Goal: Leave review/rating

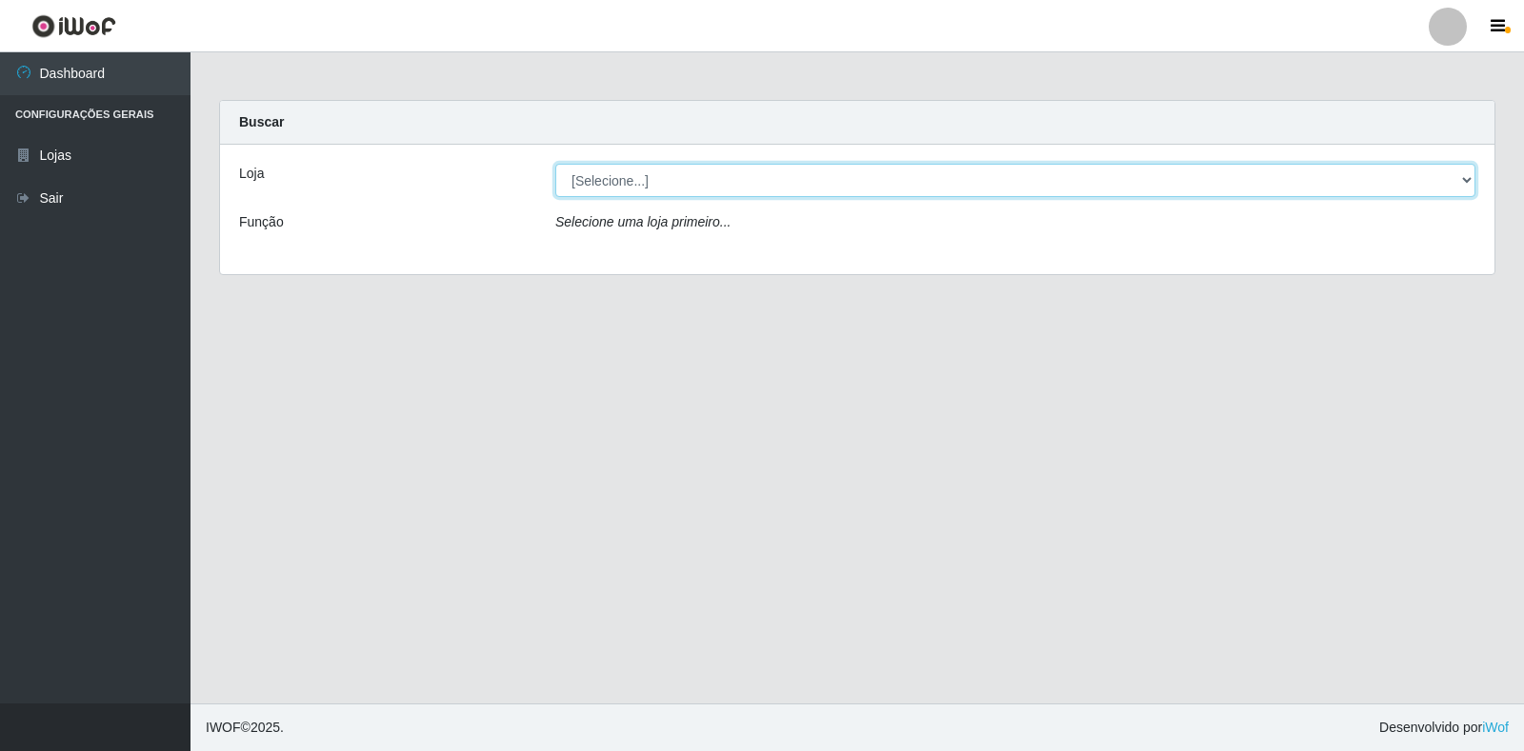
click at [710, 183] on select "[Selecione...] Atacado Vem - Loja 30 Laranjeiras Velha" at bounding box center [1015, 180] width 920 height 33
select select "495"
click at [555, 164] on select "[Selecione...] Atacado Vem - Loja 30 Laranjeiras Velha" at bounding box center [1015, 180] width 920 height 33
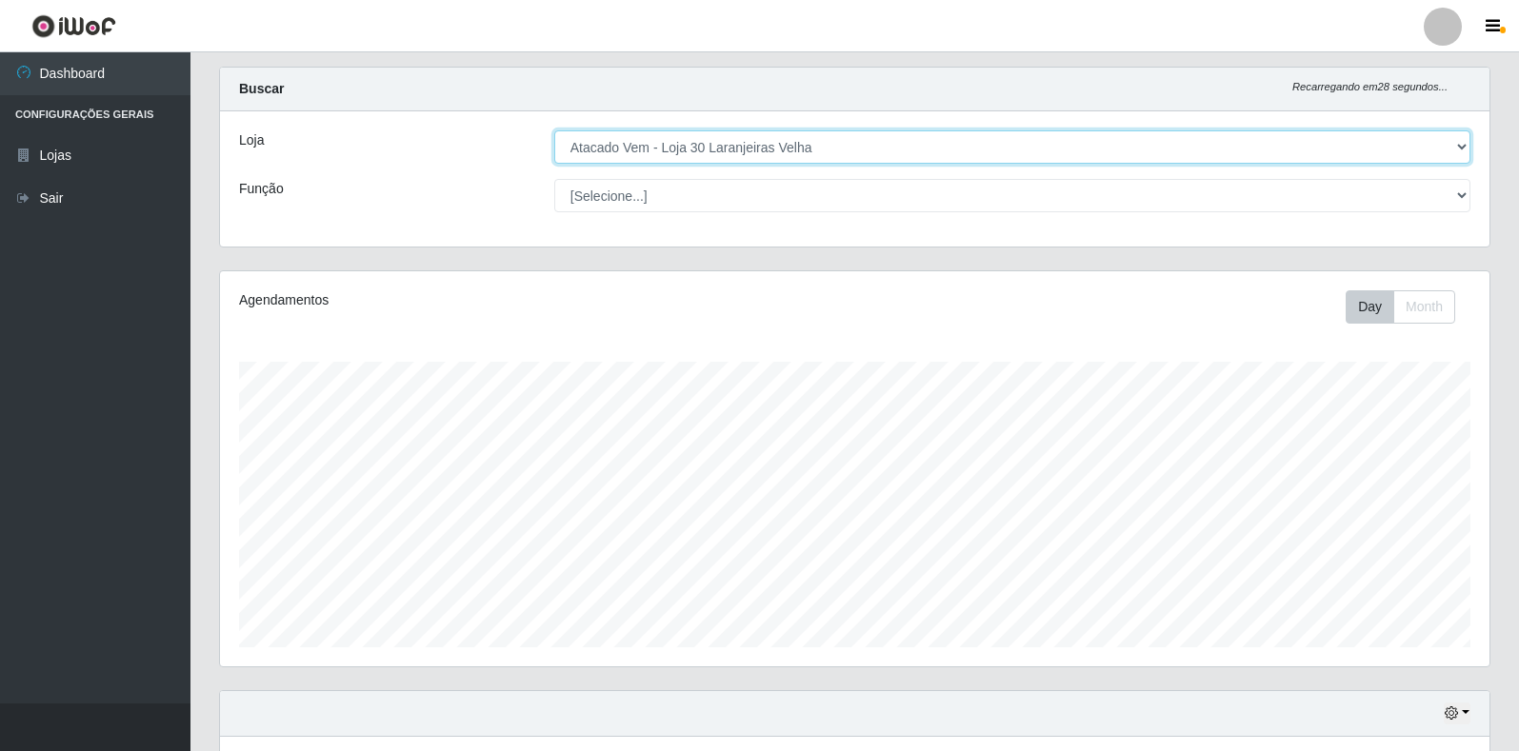
scroll to position [286, 0]
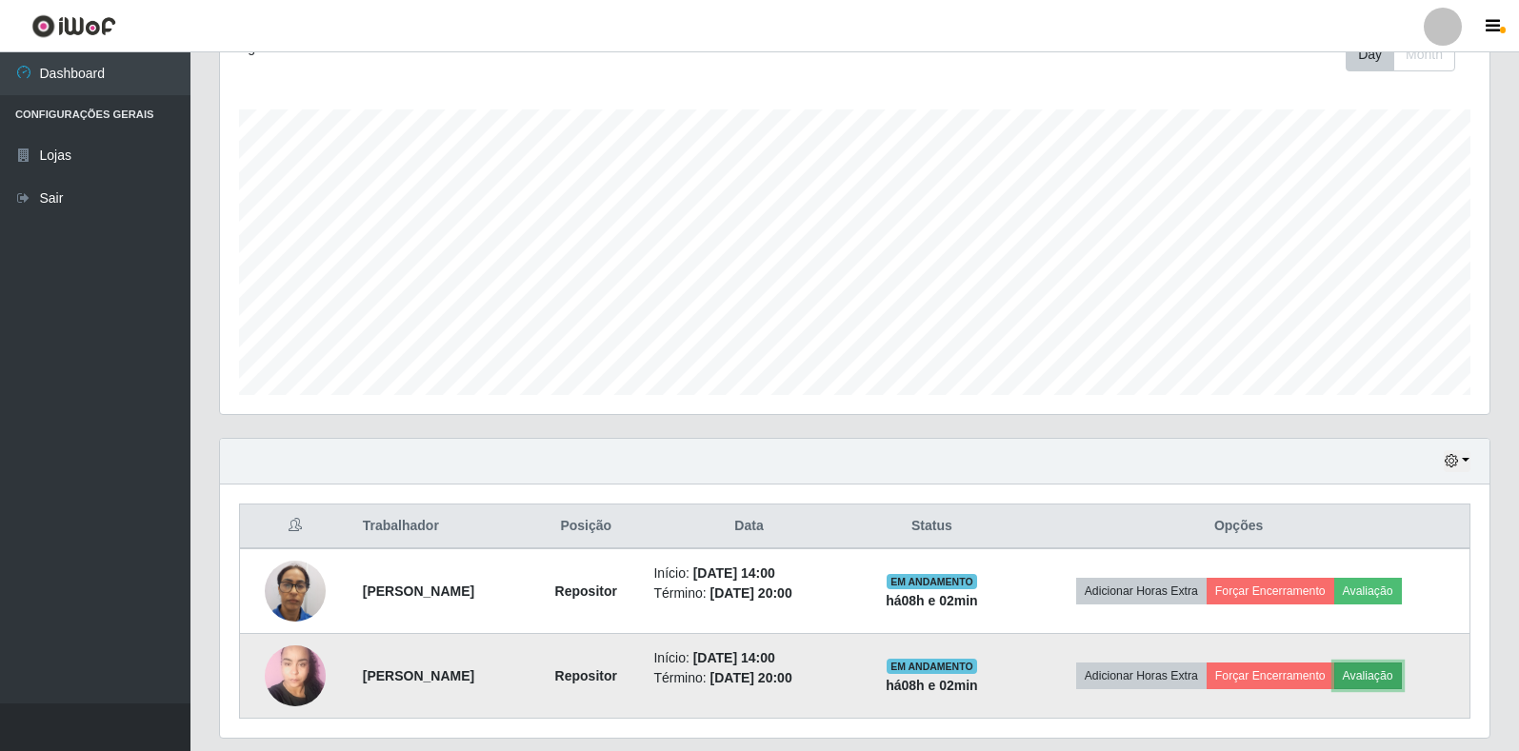
click at [1391, 679] on button "Avaliação" at bounding box center [1368, 676] width 68 height 27
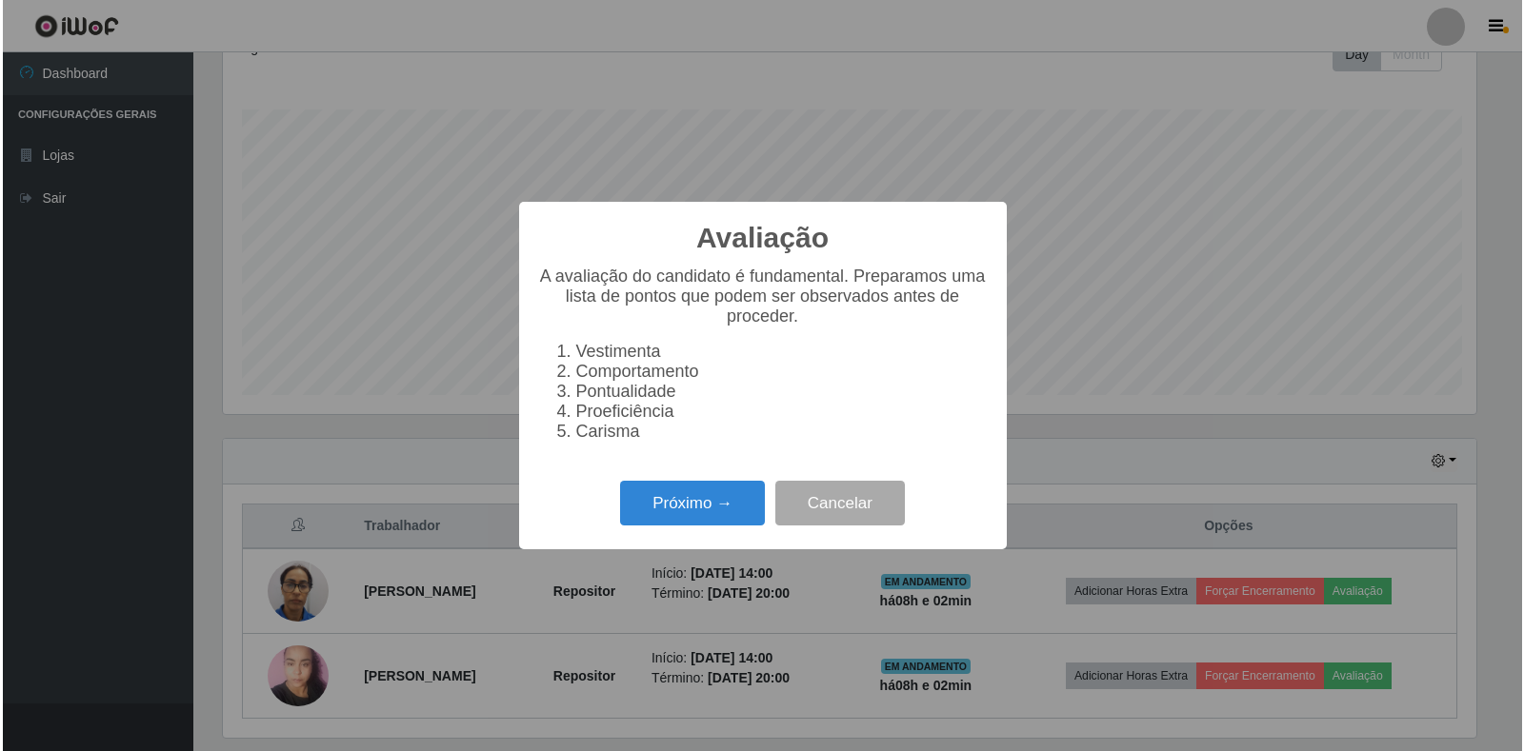
scroll to position [395, 1258]
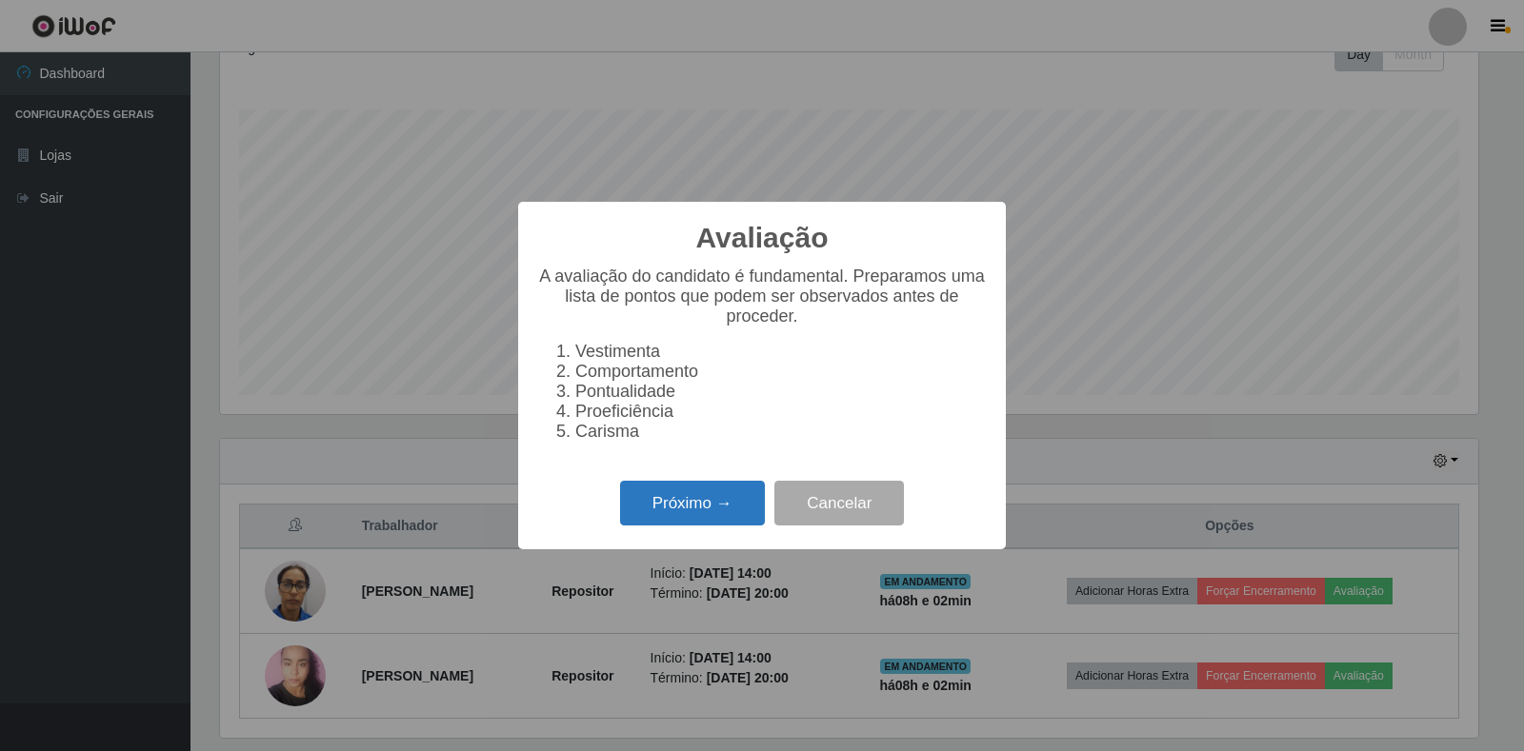
click at [666, 520] on button "Próximo →" at bounding box center [692, 503] width 145 height 45
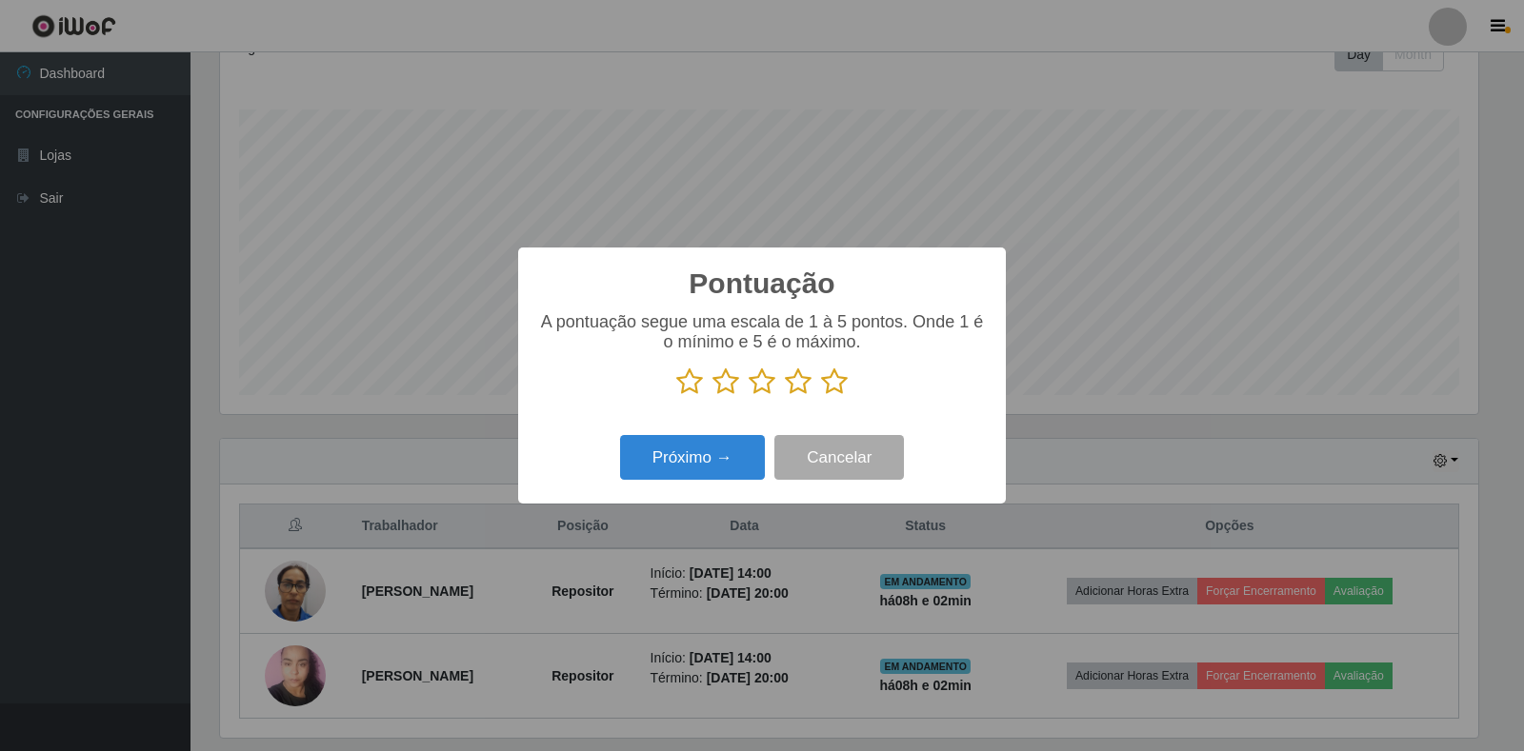
scroll to position [951987, 951124]
drag, startPoint x: 835, startPoint y: 377, endPoint x: 765, endPoint y: 437, distance: 92.6
click at [835, 381] on icon at bounding box center [834, 382] width 27 height 29
click at [821, 396] on input "radio" at bounding box center [821, 396] width 0 height 0
click at [740, 465] on button "Próximo →" at bounding box center [692, 457] width 145 height 45
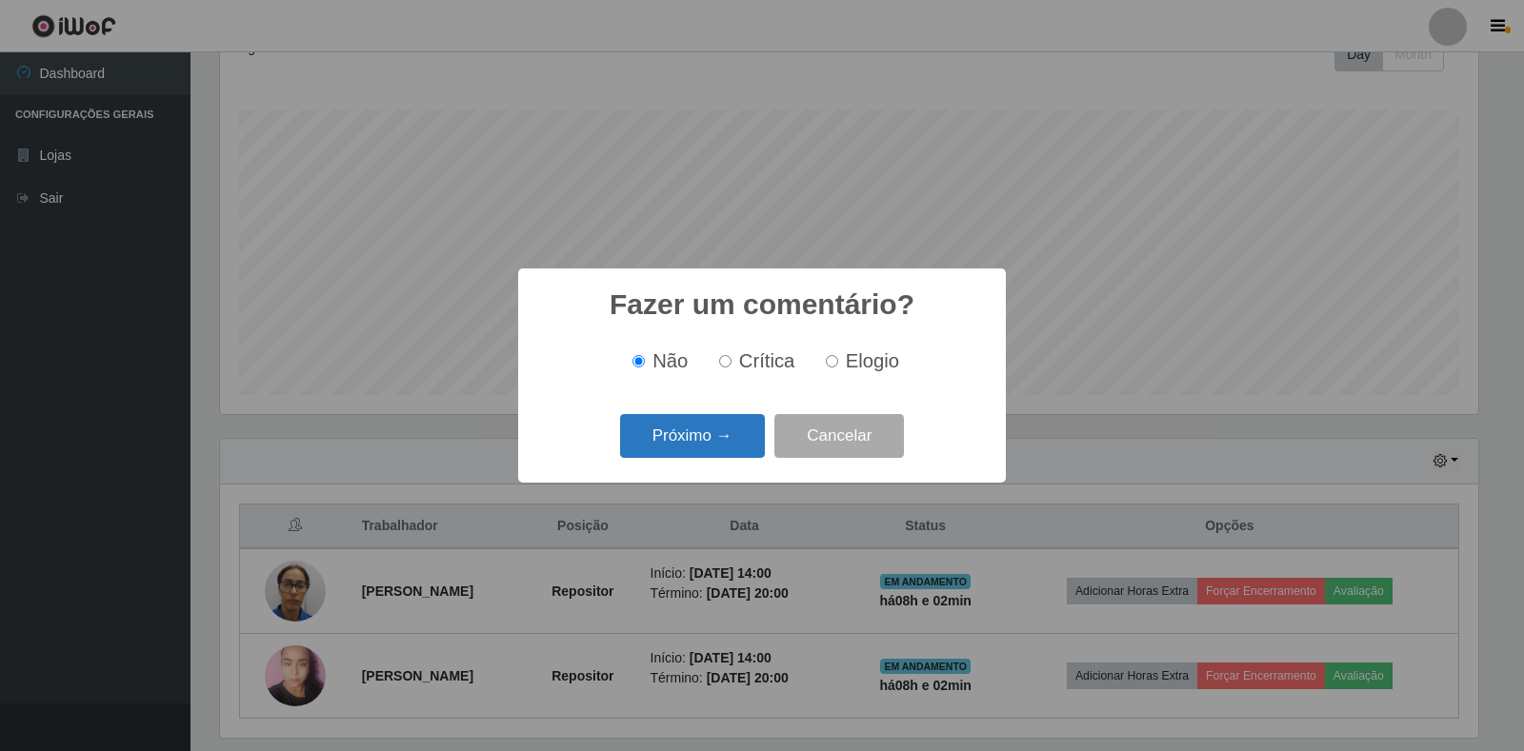
click at [735, 435] on button "Próximo →" at bounding box center [692, 436] width 145 height 45
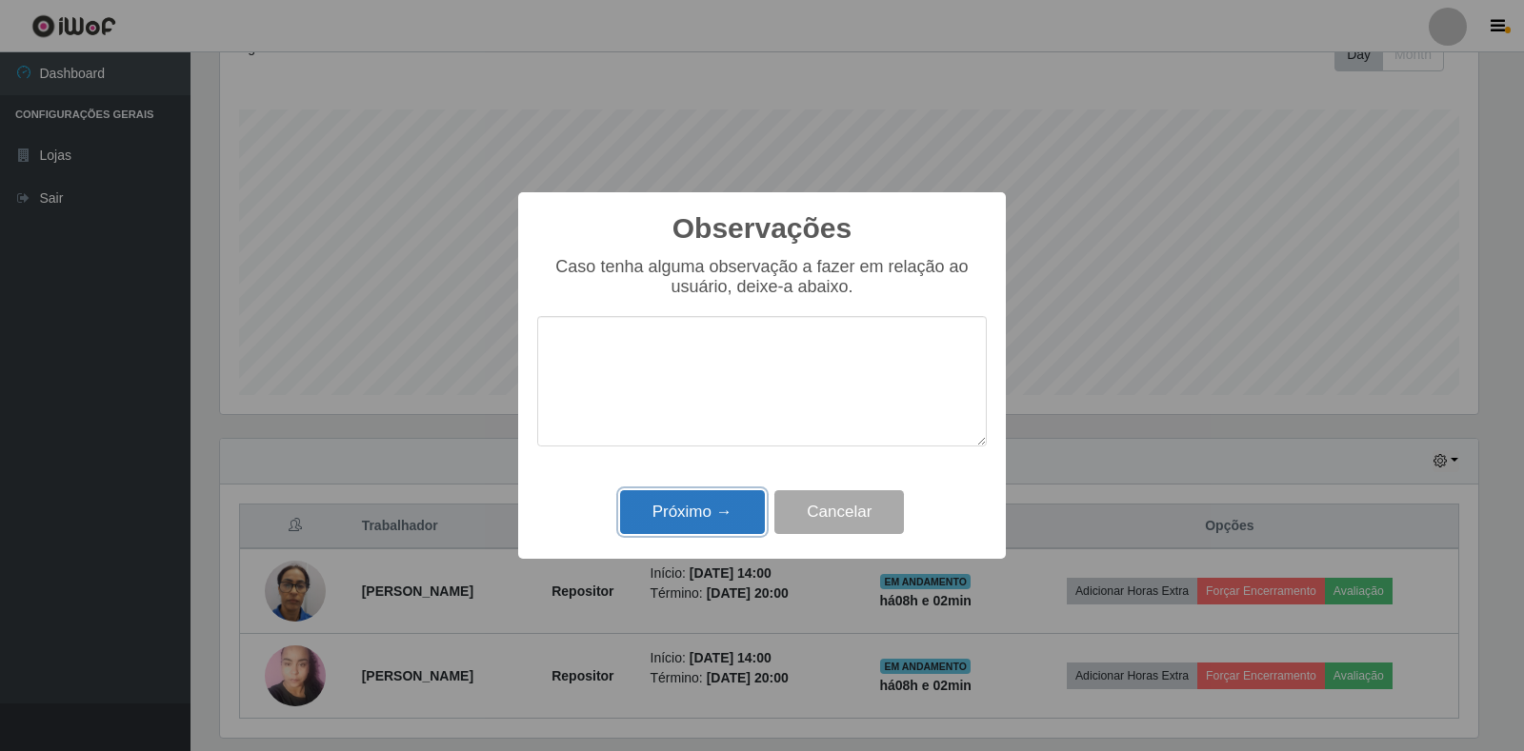
click at [711, 512] on button "Próximo →" at bounding box center [692, 512] width 145 height 45
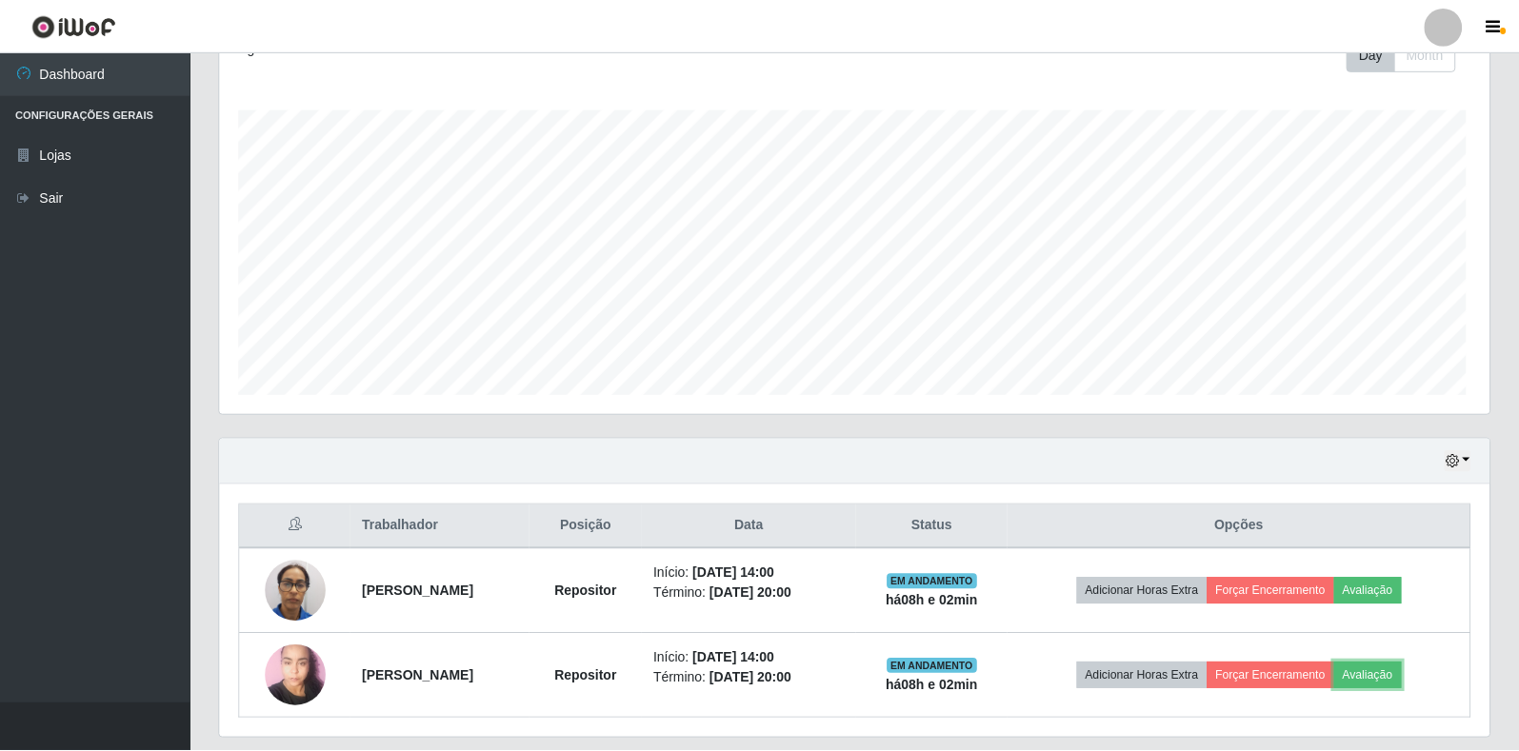
scroll to position [395, 1270]
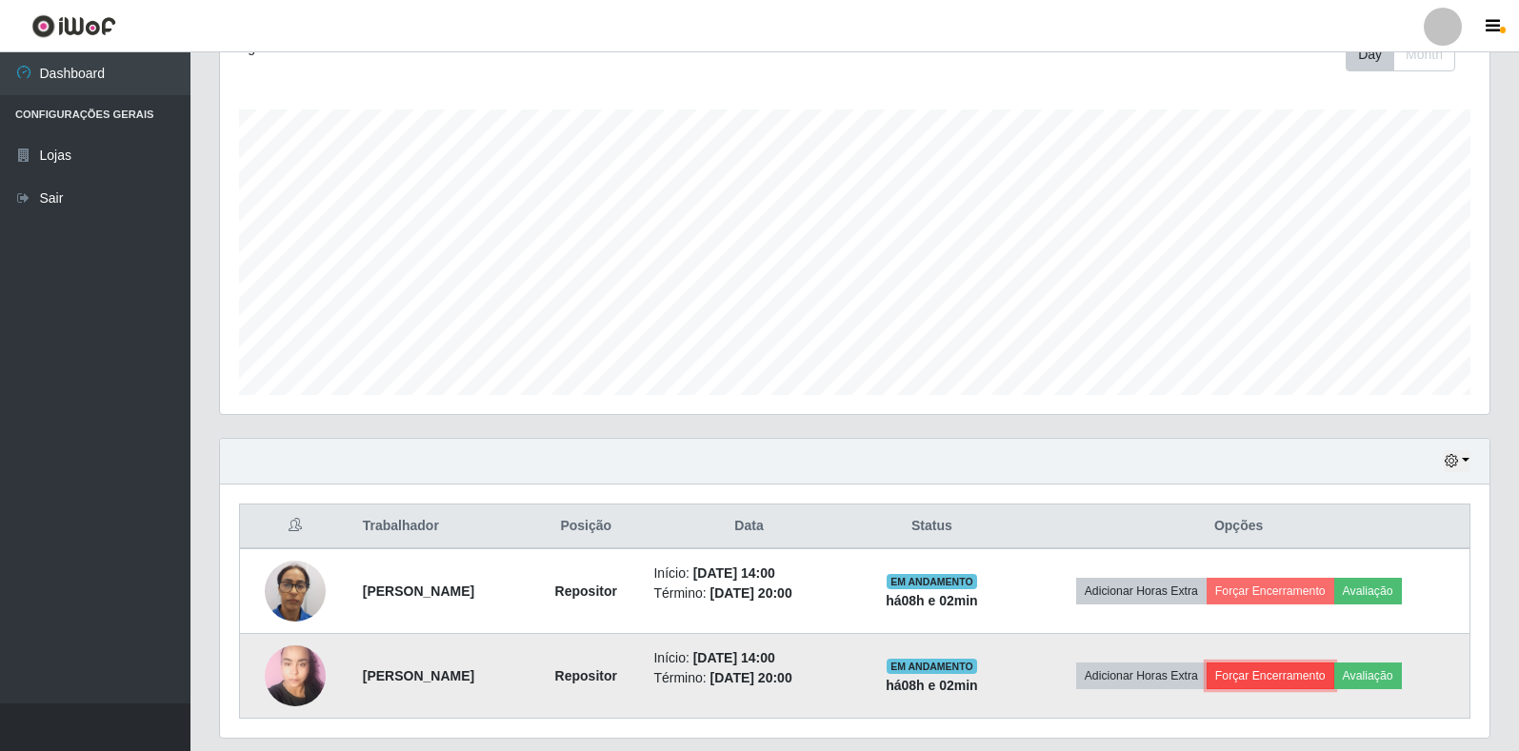
click at [1310, 679] on button "Forçar Encerramento" at bounding box center [1271, 676] width 128 height 27
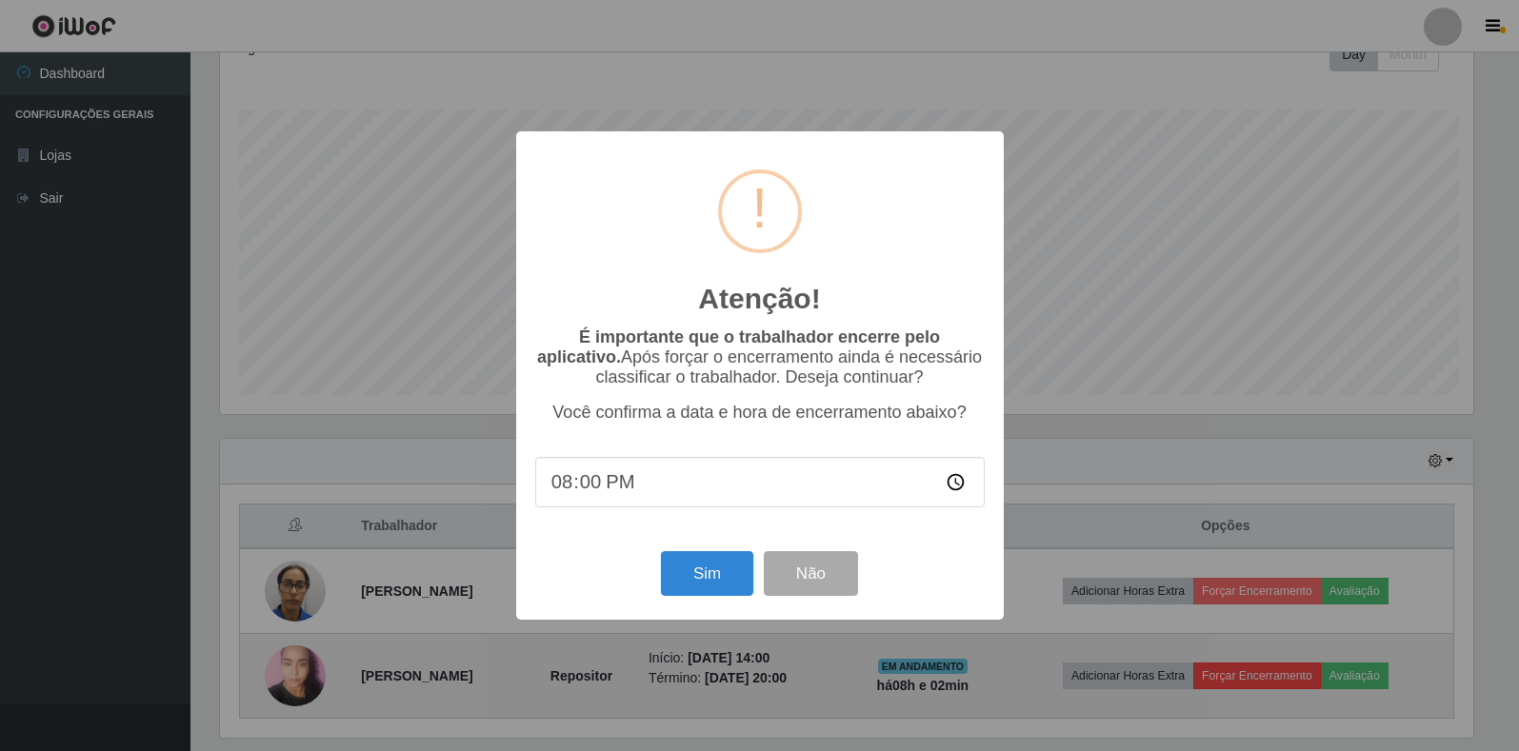
scroll to position [395, 1258]
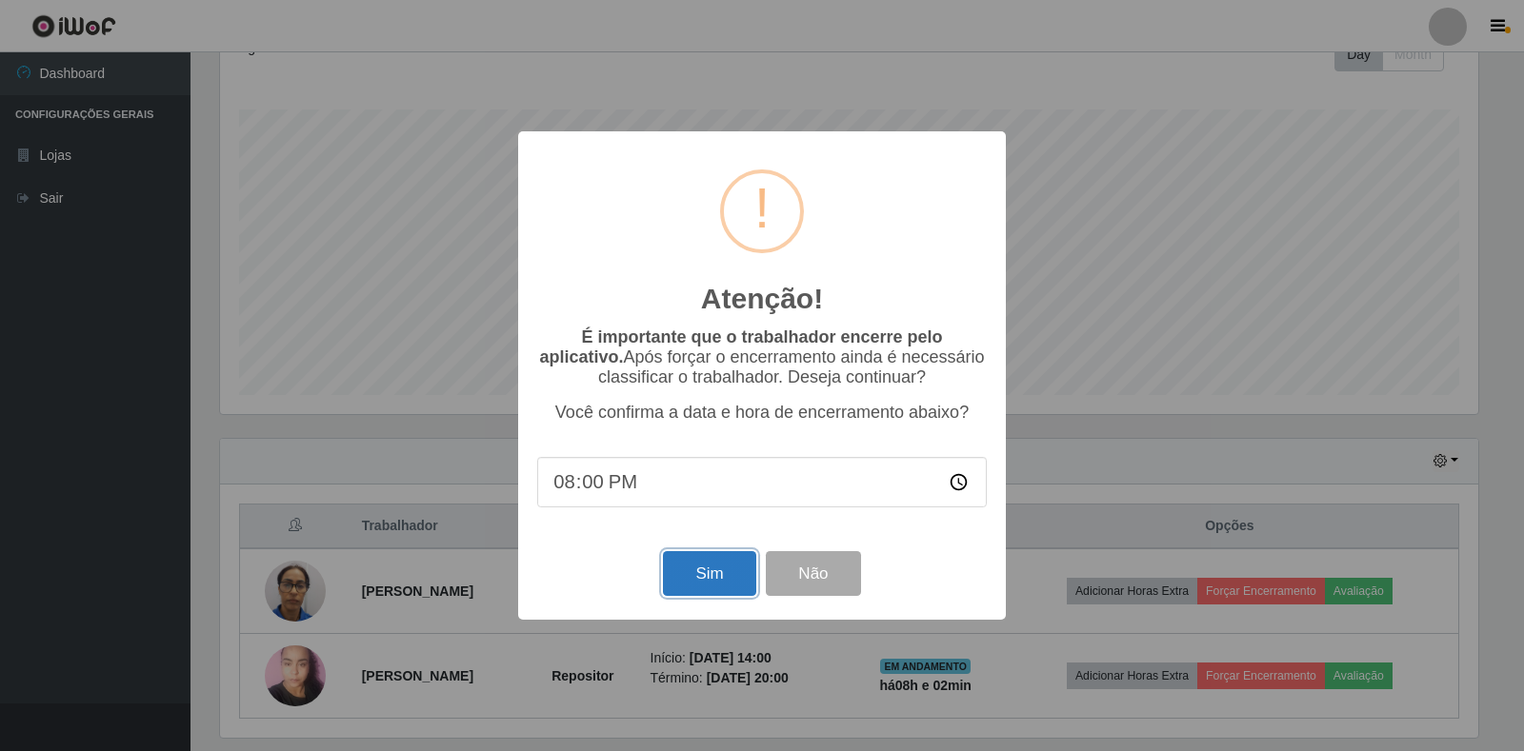
click at [718, 585] on button "Sim" at bounding box center [709, 573] width 92 height 45
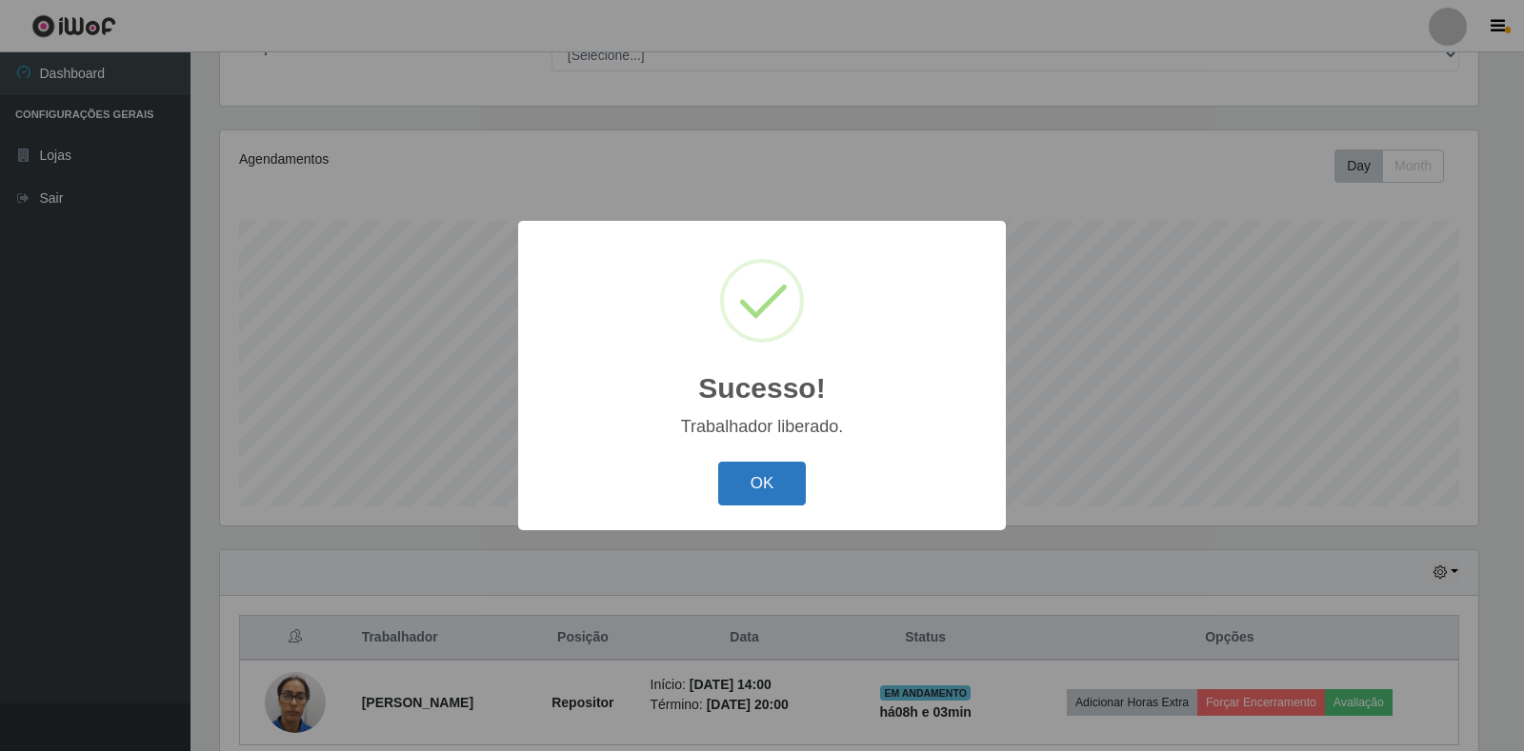
click at [781, 502] on button "OK" at bounding box center [762, 484] width 89 height 45
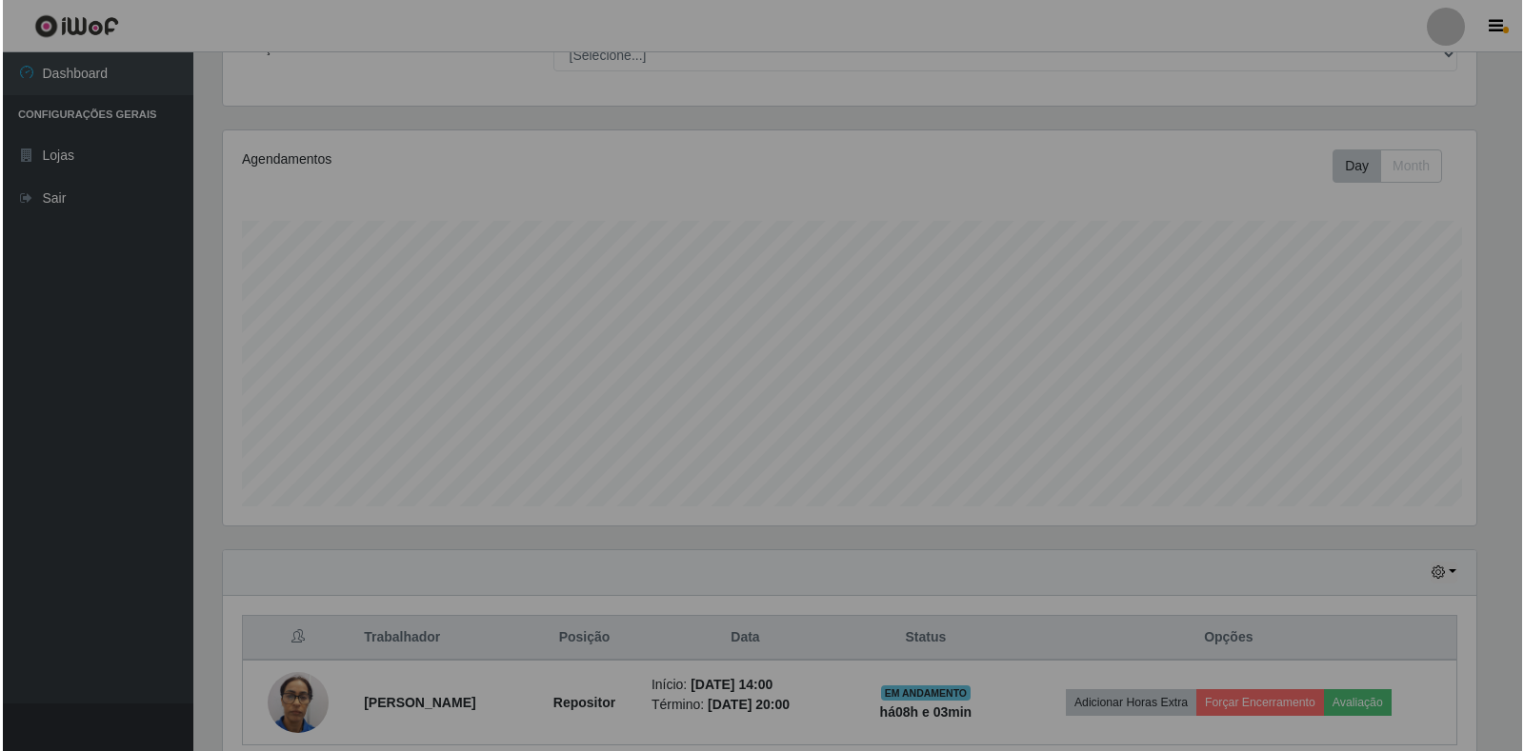
scroll to position [395, 1270]
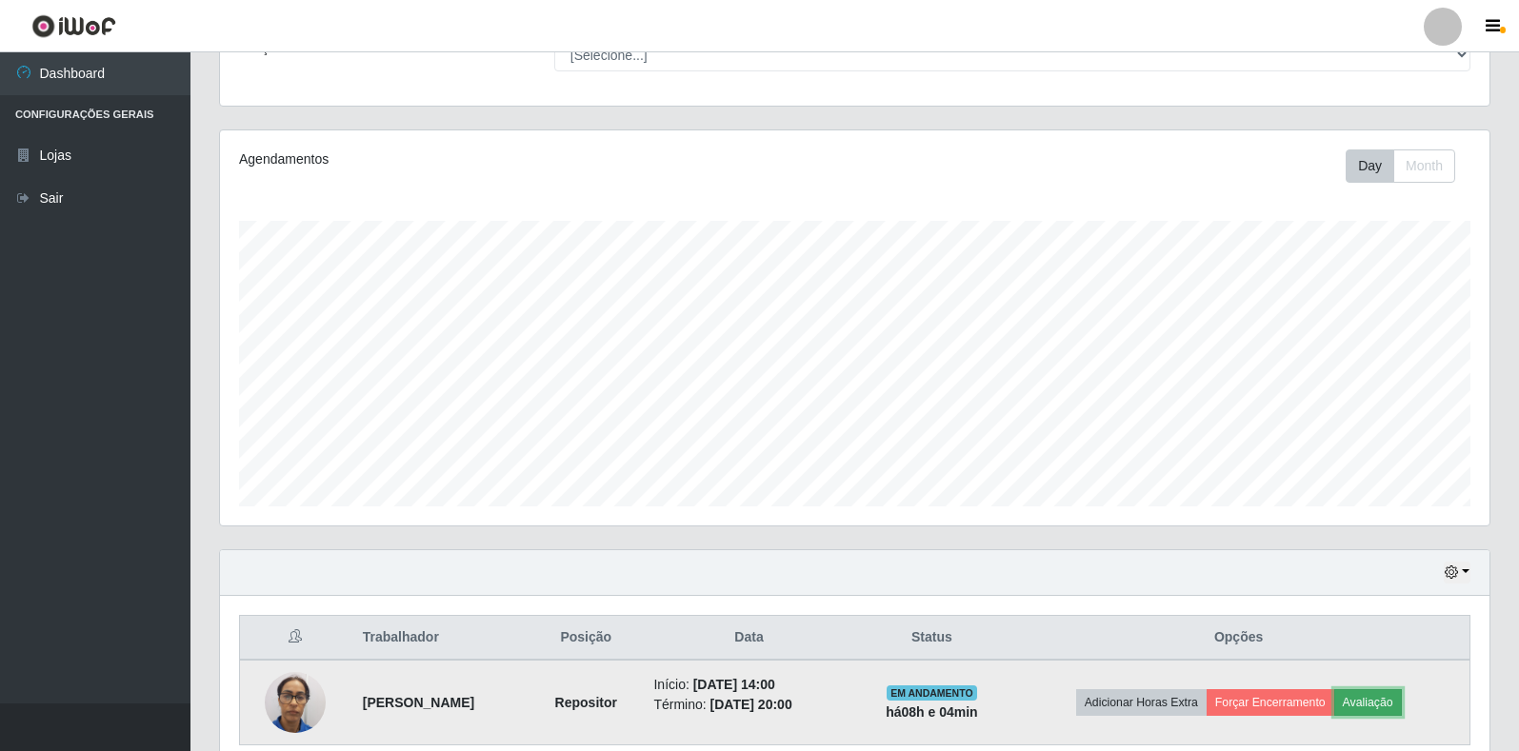
click at [1379, 701] on button "Avaliação" at bounding box center [1368, 703] width 68 height 27
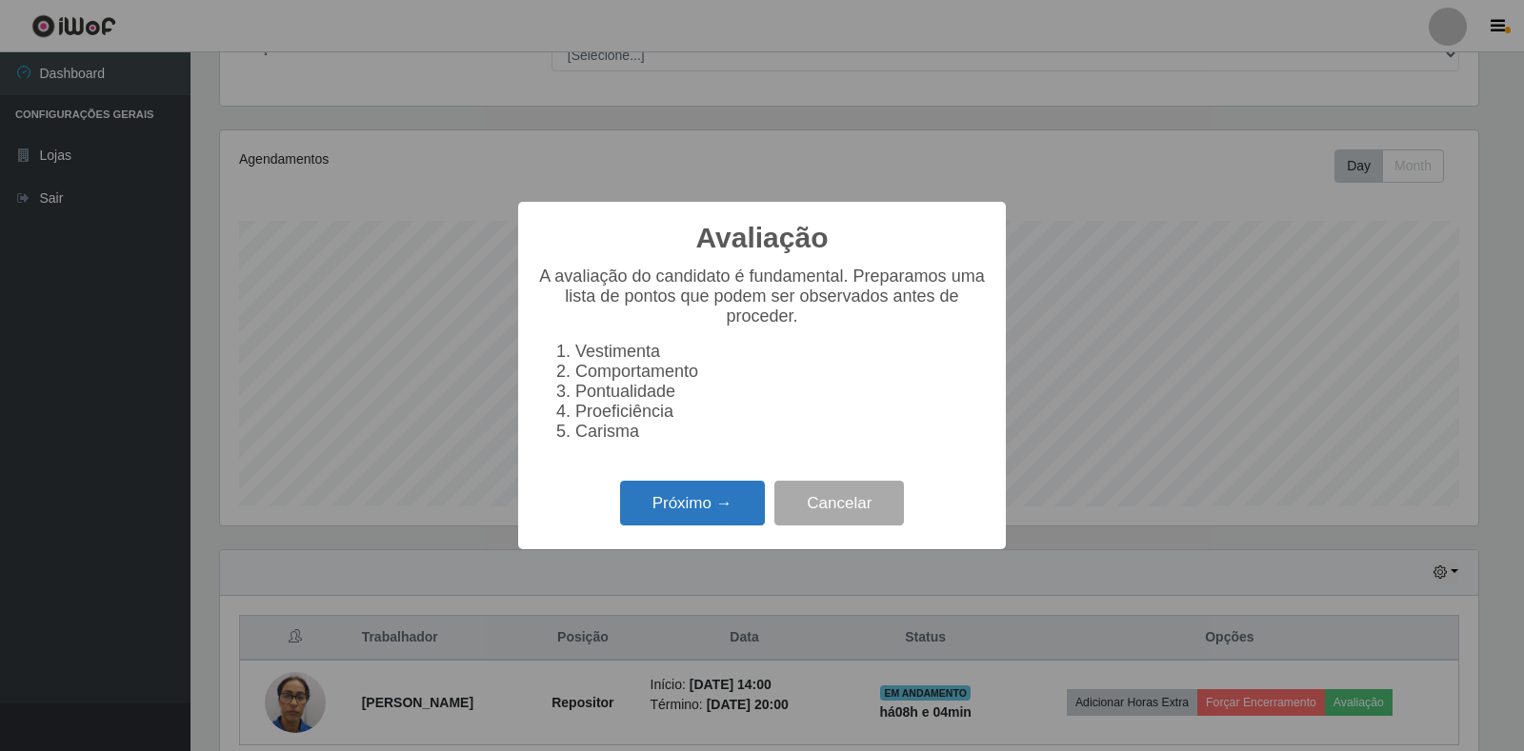
click at [706, 512] on button "Próximo →" at bounding box center [692, 503] width 145 height 45
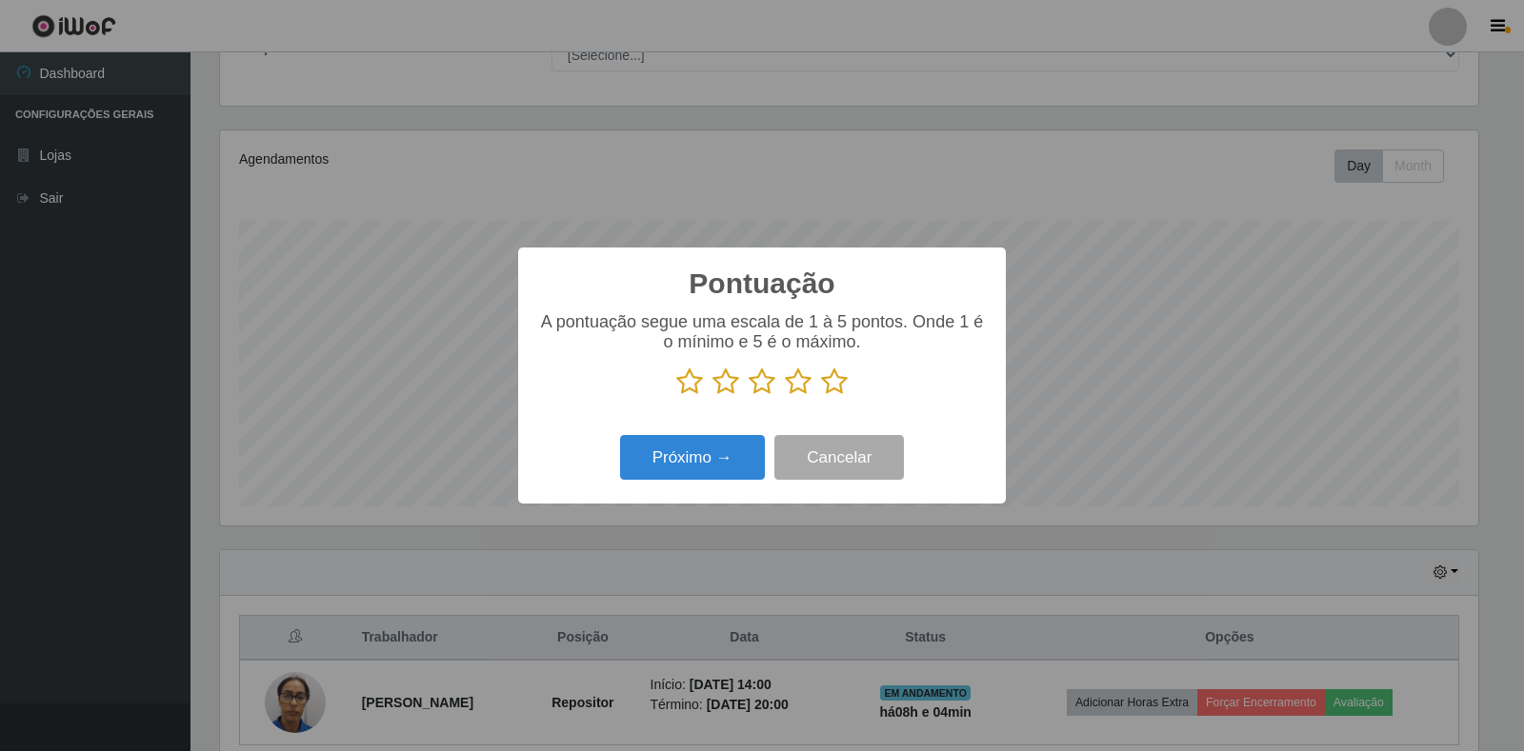
scroll to position [951987, 951124]
click at [712, 470] on button "Próximo →" at bounding box center [692, 457] width 145 height 45
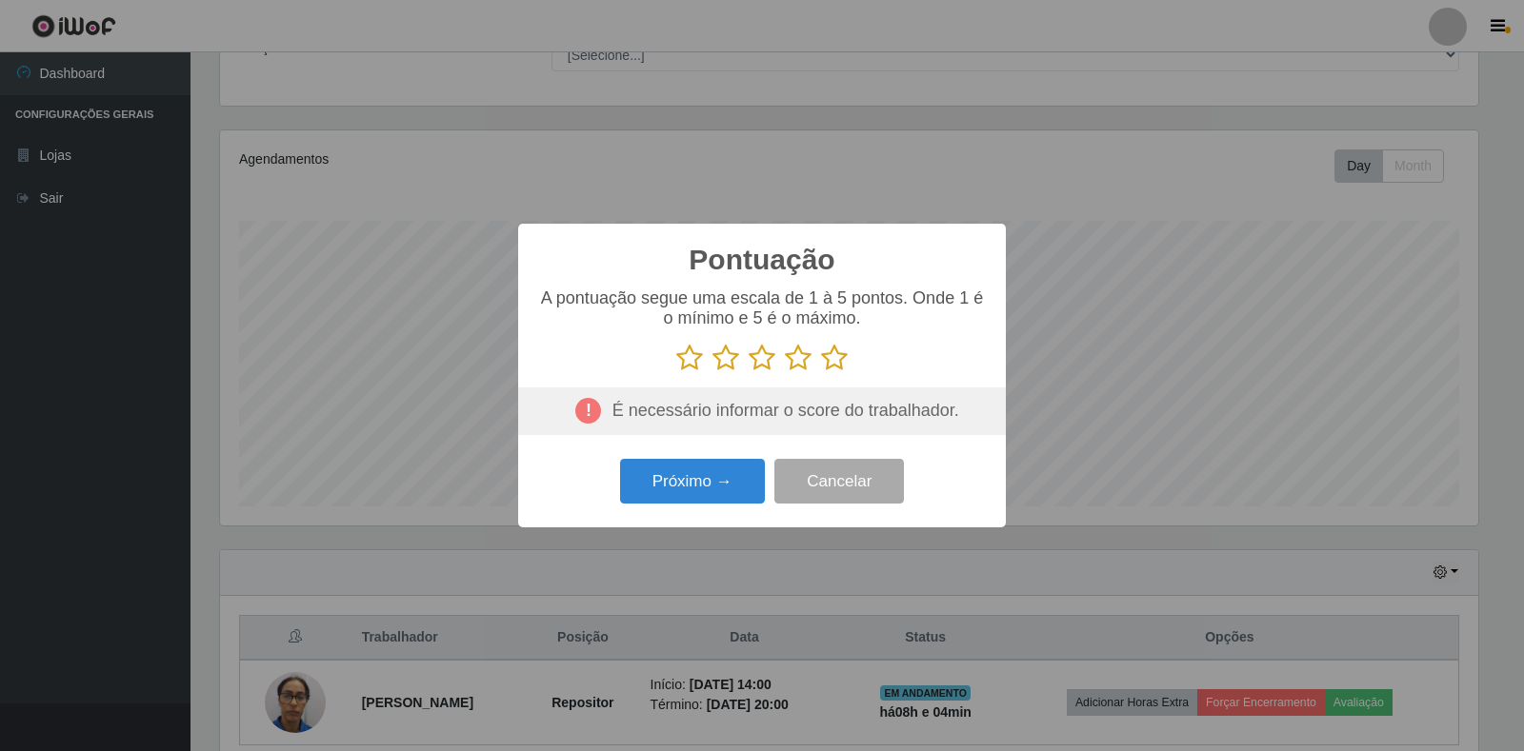
click at [830, 360] on icon at bounding box center [834, 358] width 27 height 29
click at [821, 372] on input "radio" at bounding box center [821, 372] width 0 height 0
click at [739, 487] on button "Próximo →" at bounding box center [692, 481] width 145 height 45
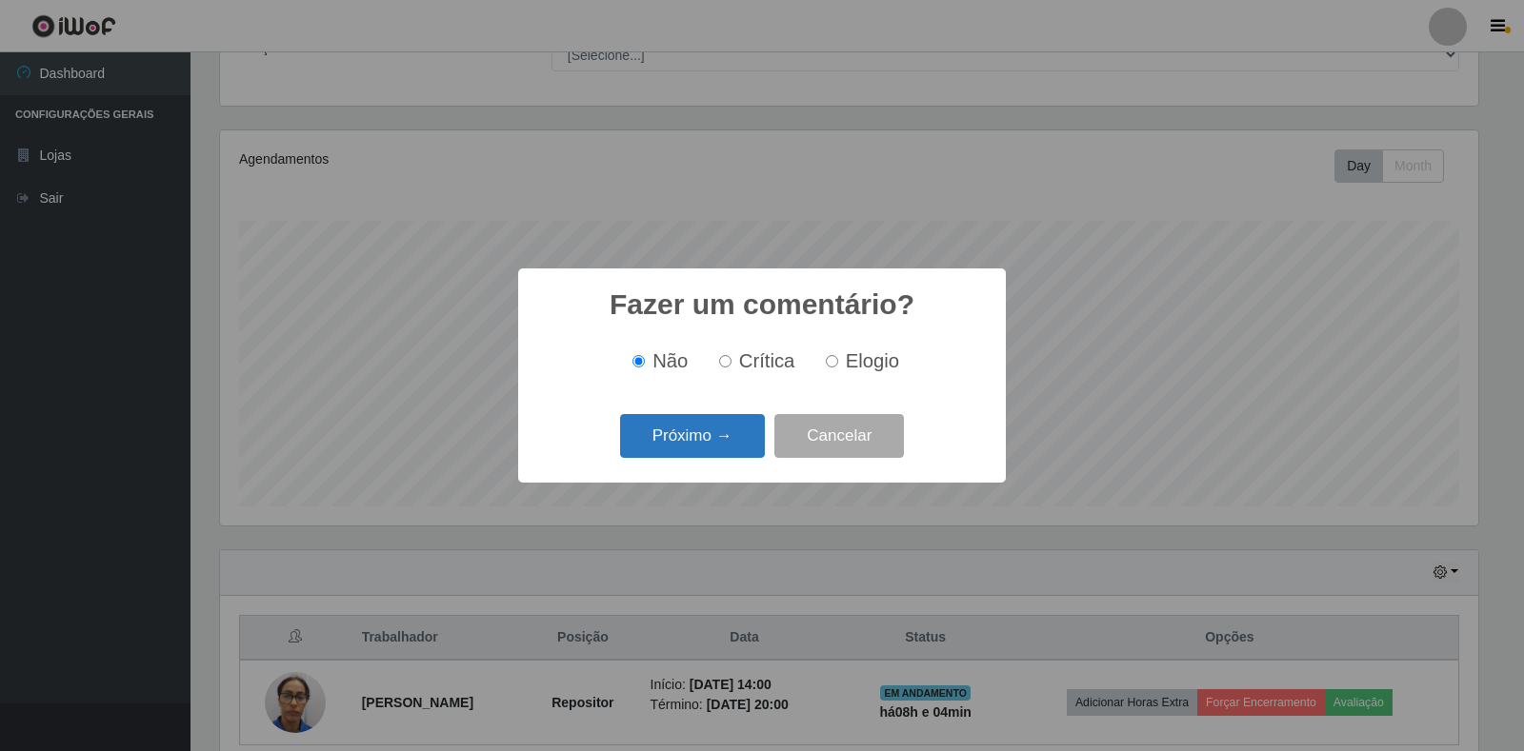
click at [733, 443] on button "Próximo →" at bounding box center [692, 436] width 145 height 45
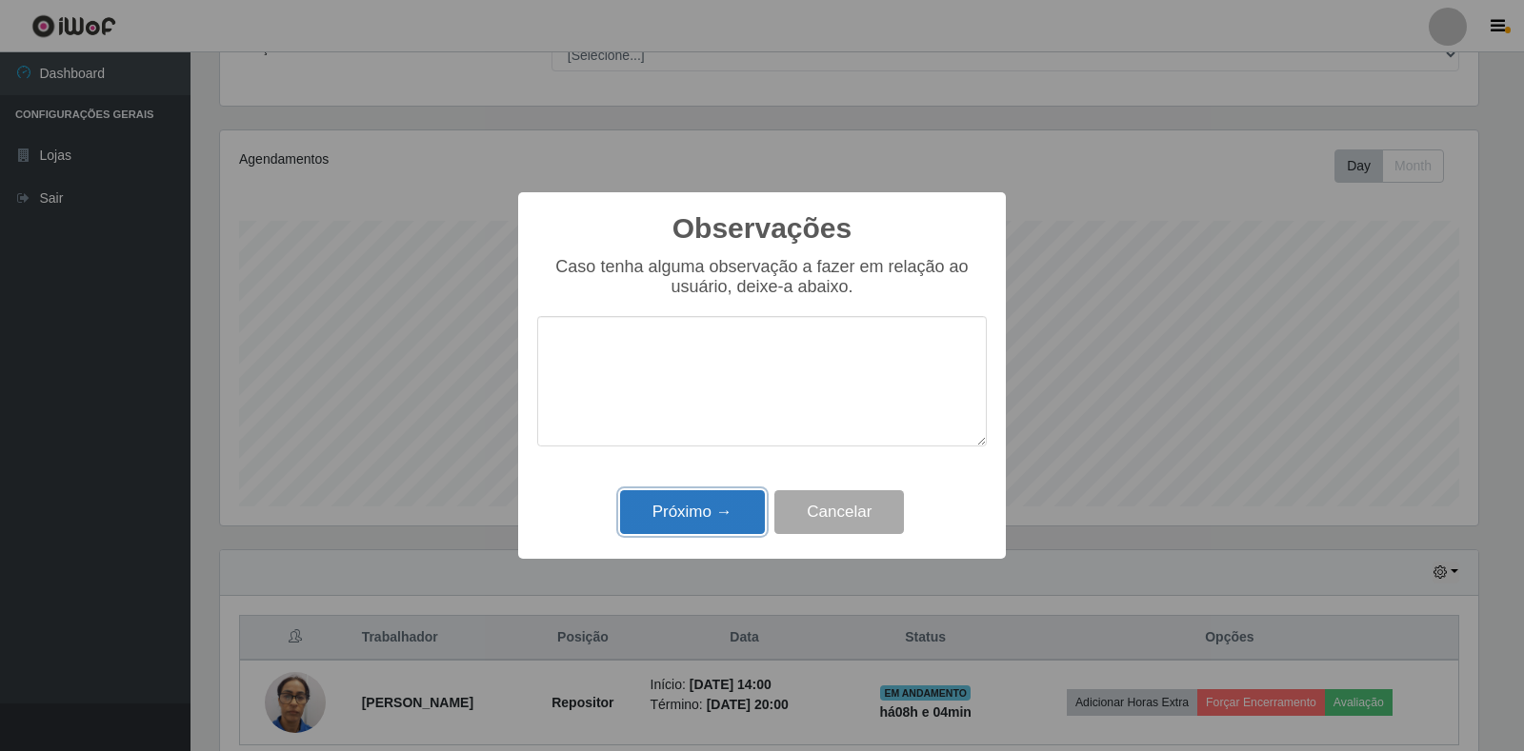
click at [734, 521] on button "Próximo →" at bounding box center [692, 512] width 145 height 45
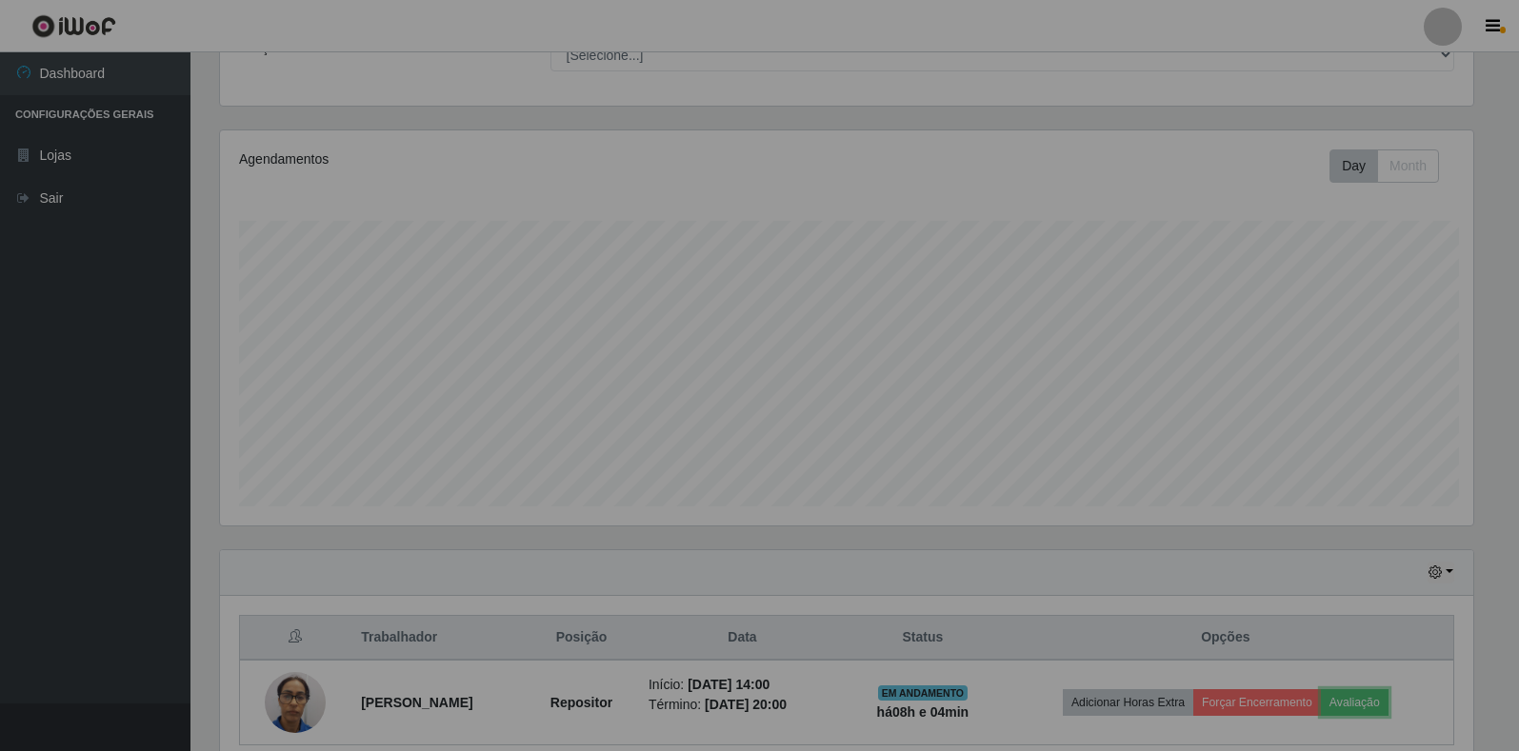
scroll to position [395, 1270]
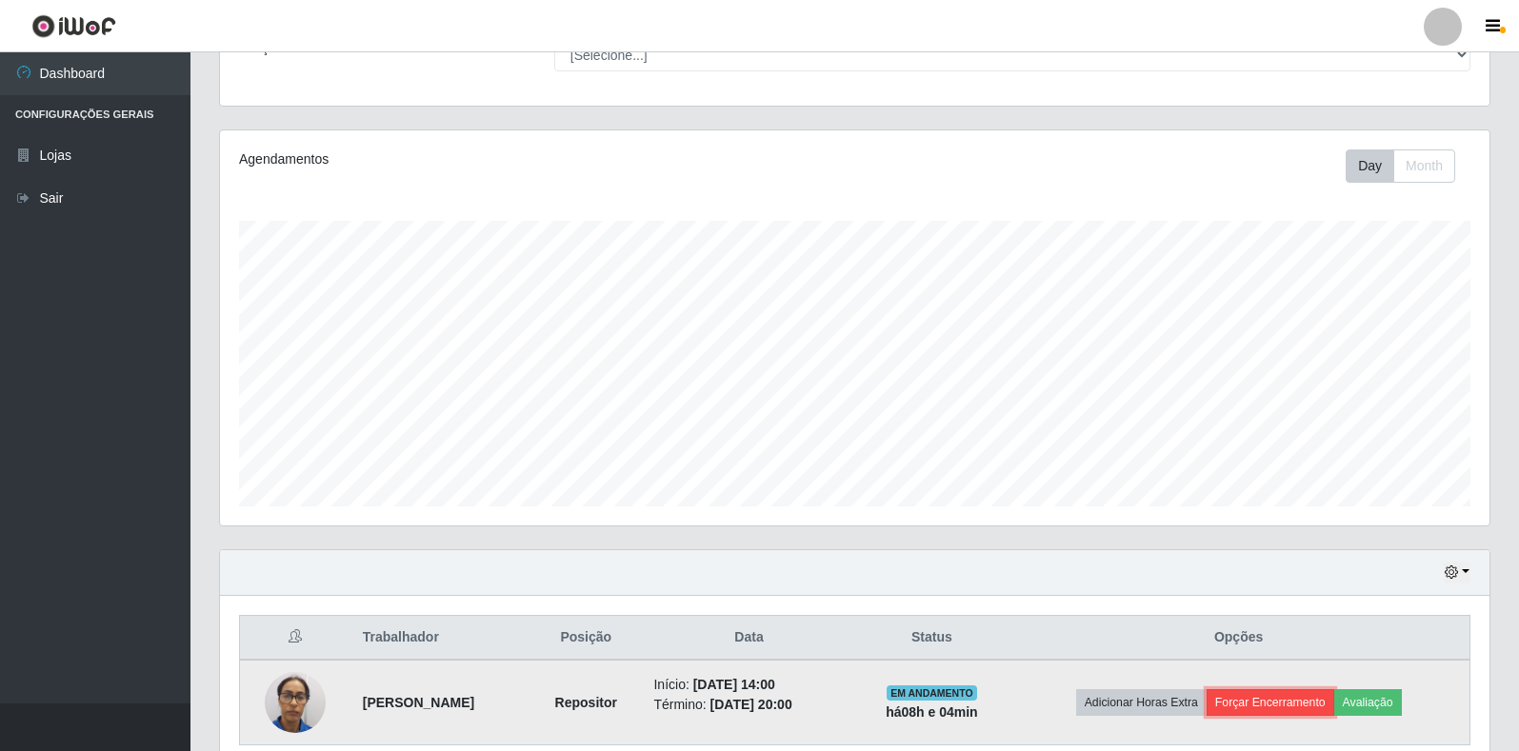
click at [1260, 704] on button "Forçar Encerramento" at bounding box center [1271, 703] width 128 height 27
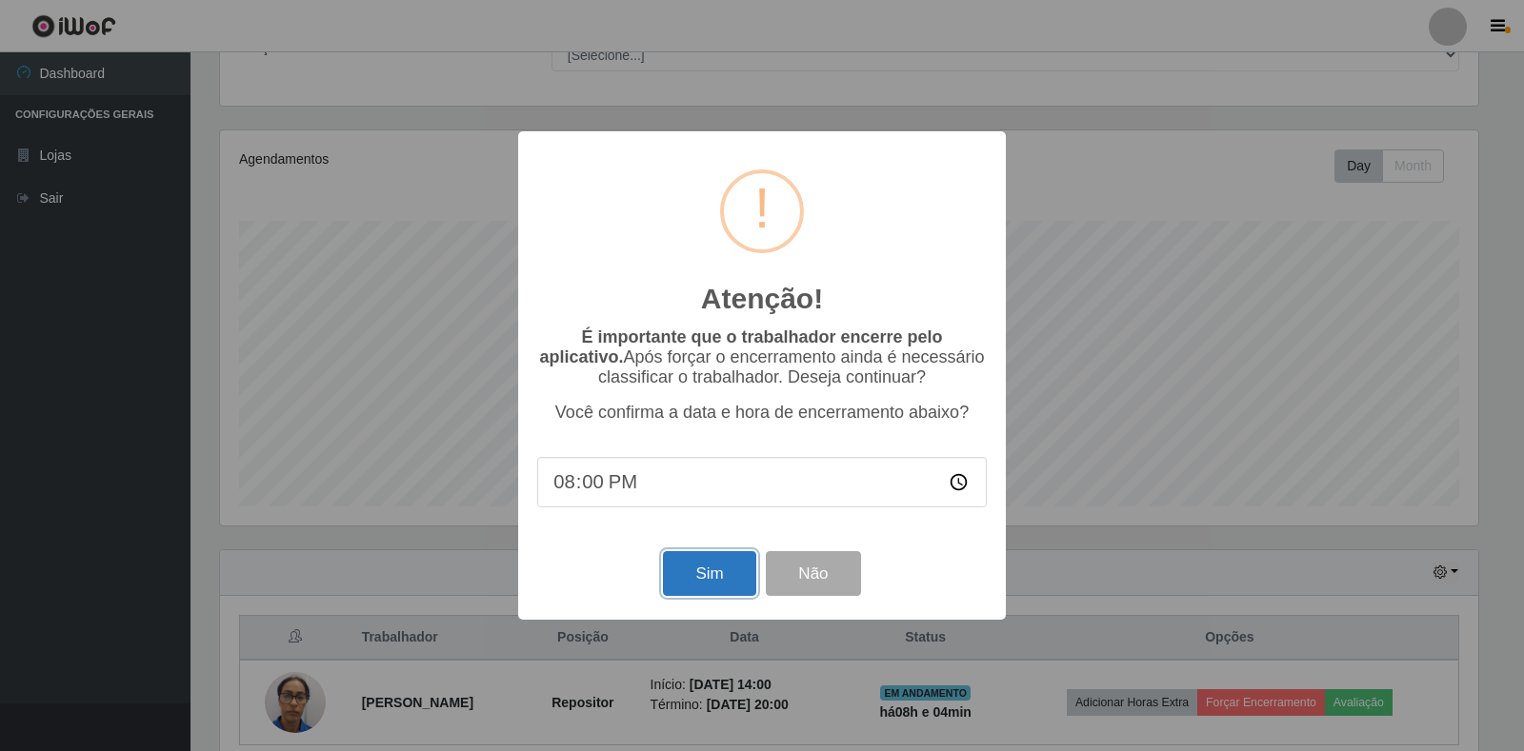
click at [684, 581] on button "Sim" at bounding box center [709, 573] width 92 height 45
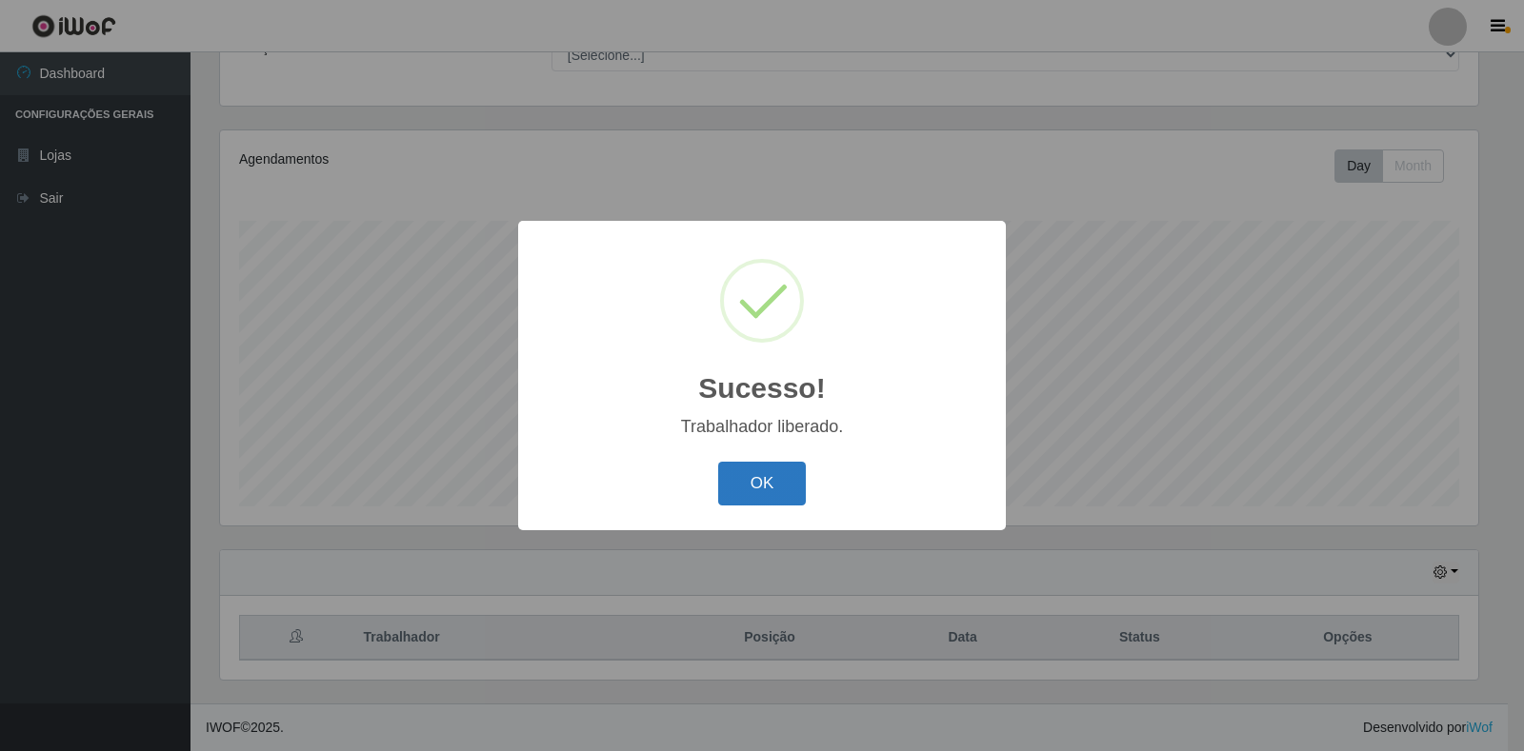
click at [751, 487] on button "OK" at bounding box center [762, 484] width 89 height 45
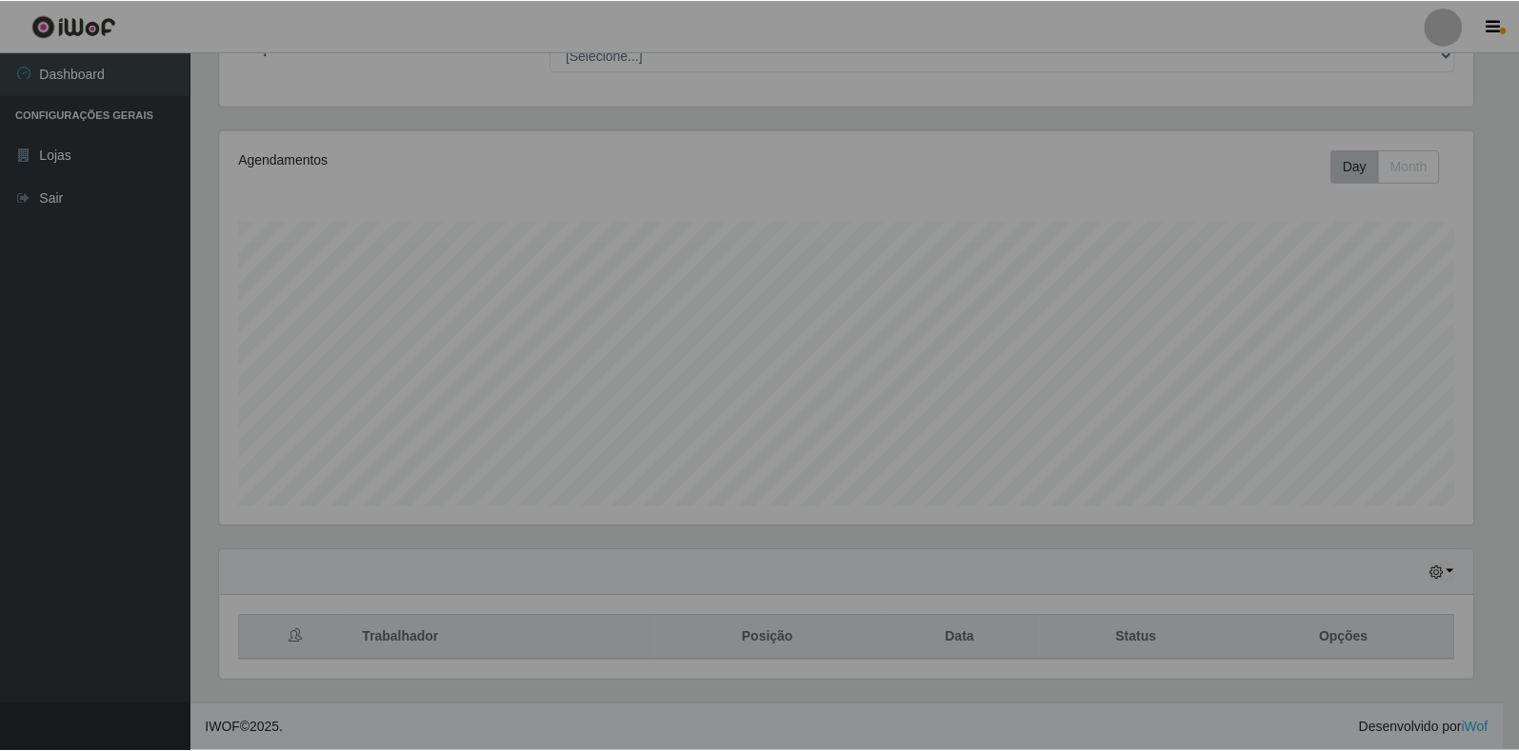
scroll to position [395, 1270]
